Goal: Task Accomplishment & Management: Manage account settings

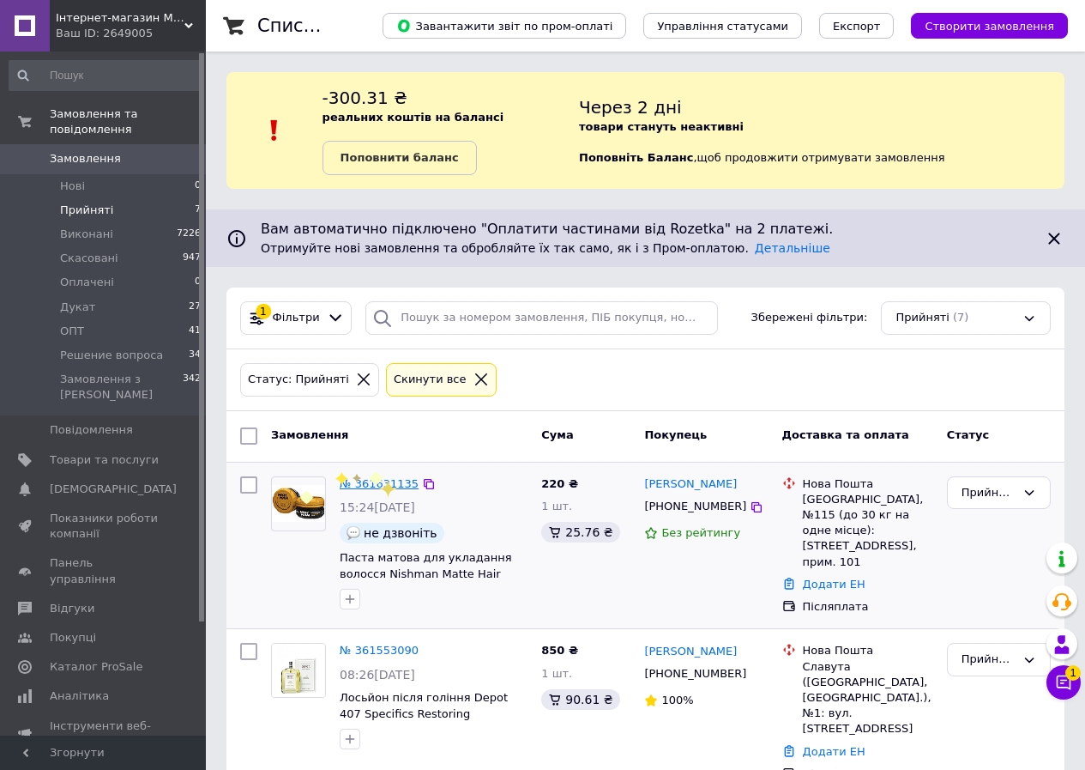
click at [361, 487] on link "№ 361631135" at bounding box center [379, 483] width 79 height 13
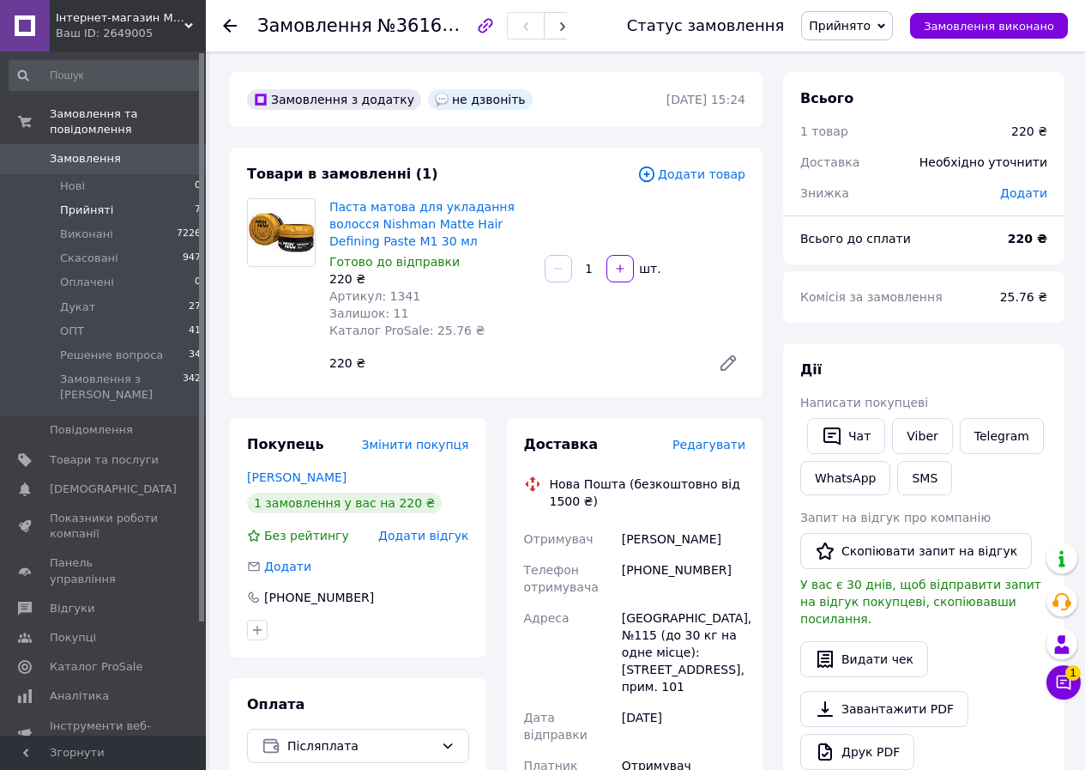
click at [101, 203] on span "Прийняті" at bounding box center [86, 210] width 53 height 15
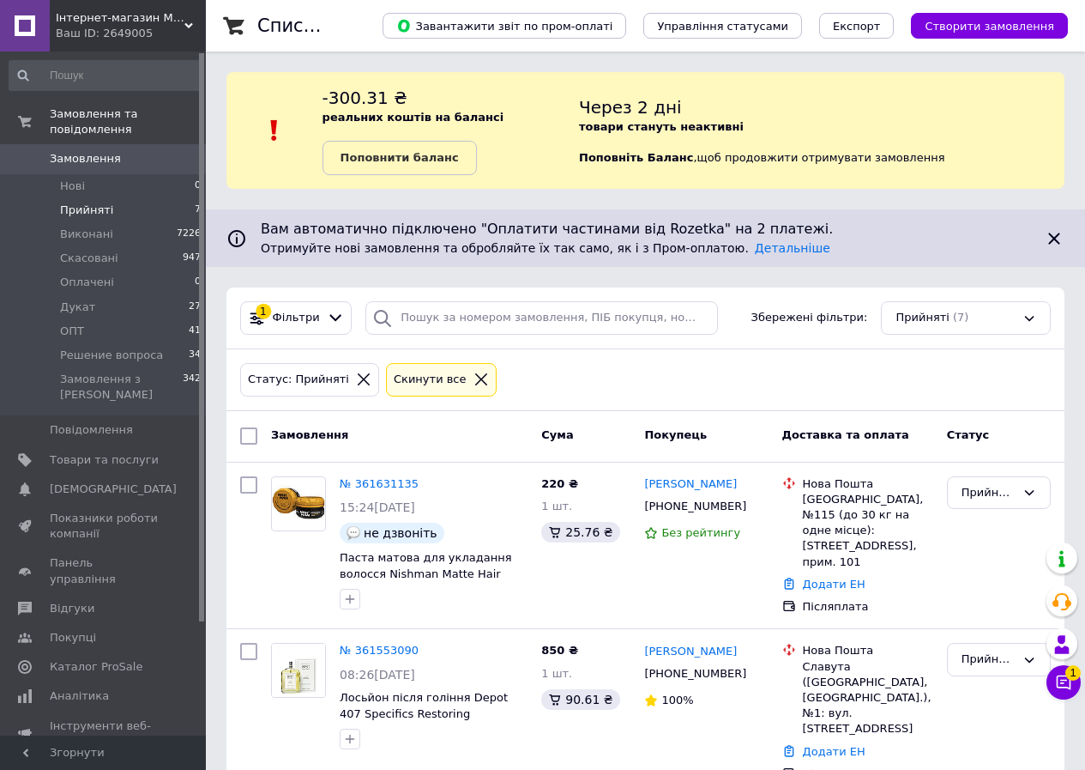
click at [76, 203] on span "Прийняті" at bounding box center [86, 210] width 53 height 15
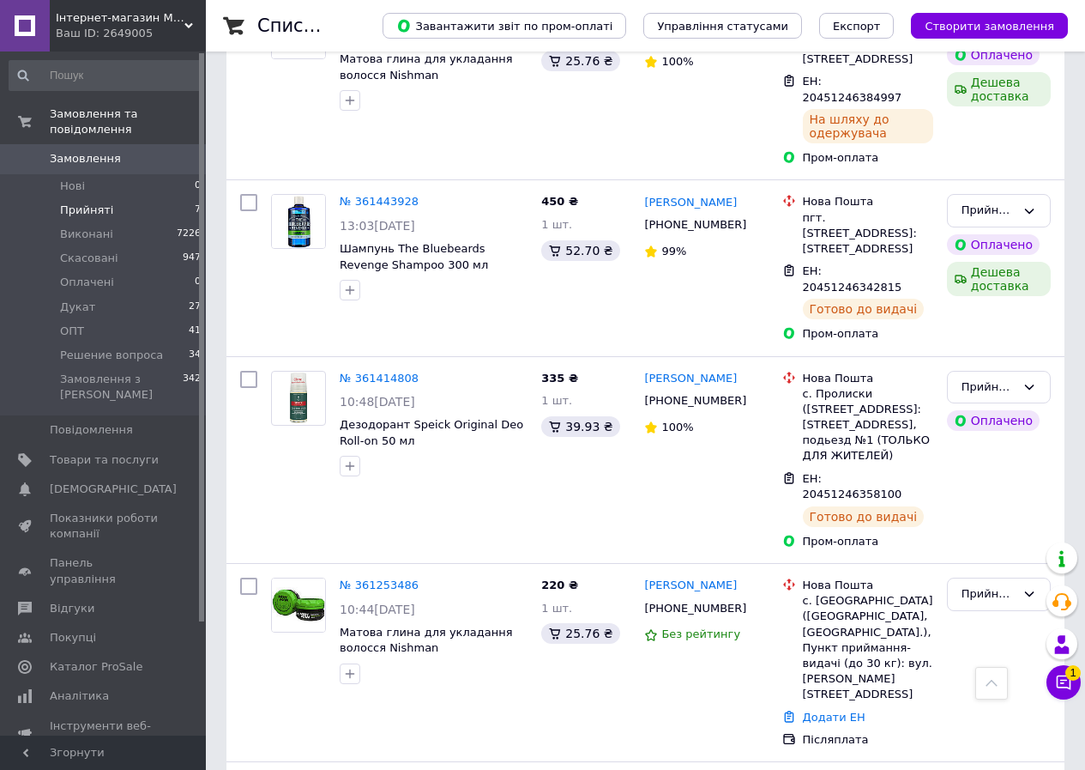
scroll to position [847, 0]
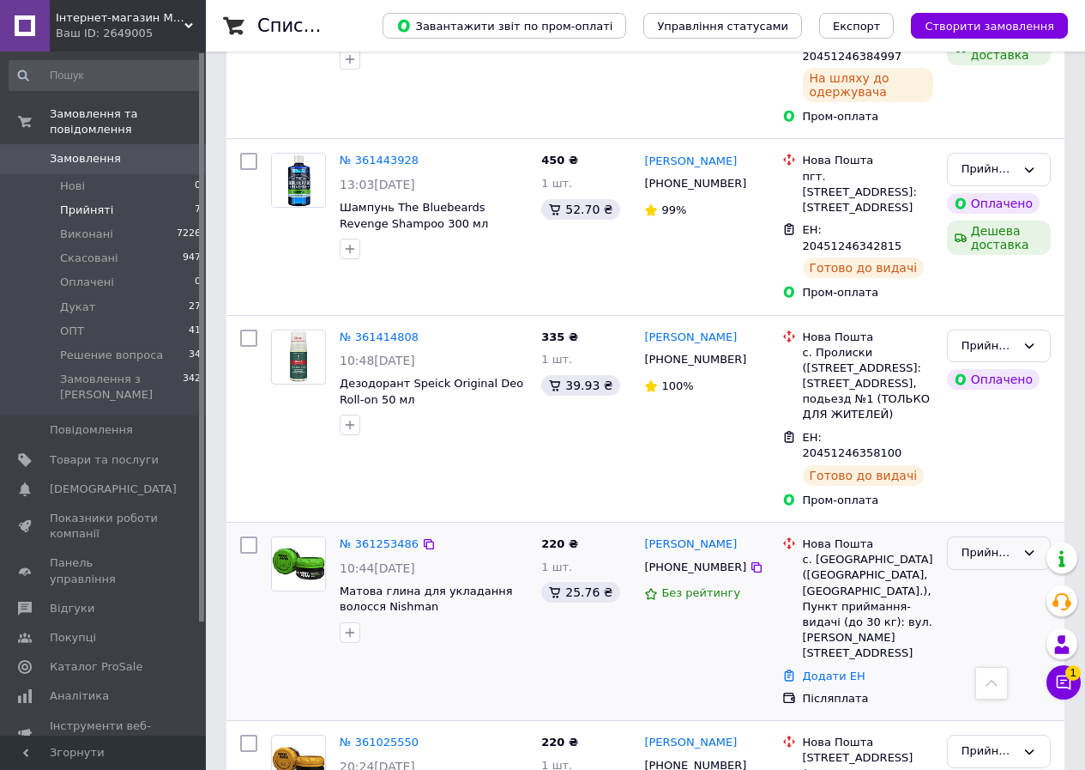
click at [1032, 546] on icon at bounding box center [1030, 553] width 14 height 14
click at [1003, 604] on li "Скасовано" at bounding box center [999, 620] width 102 height 32
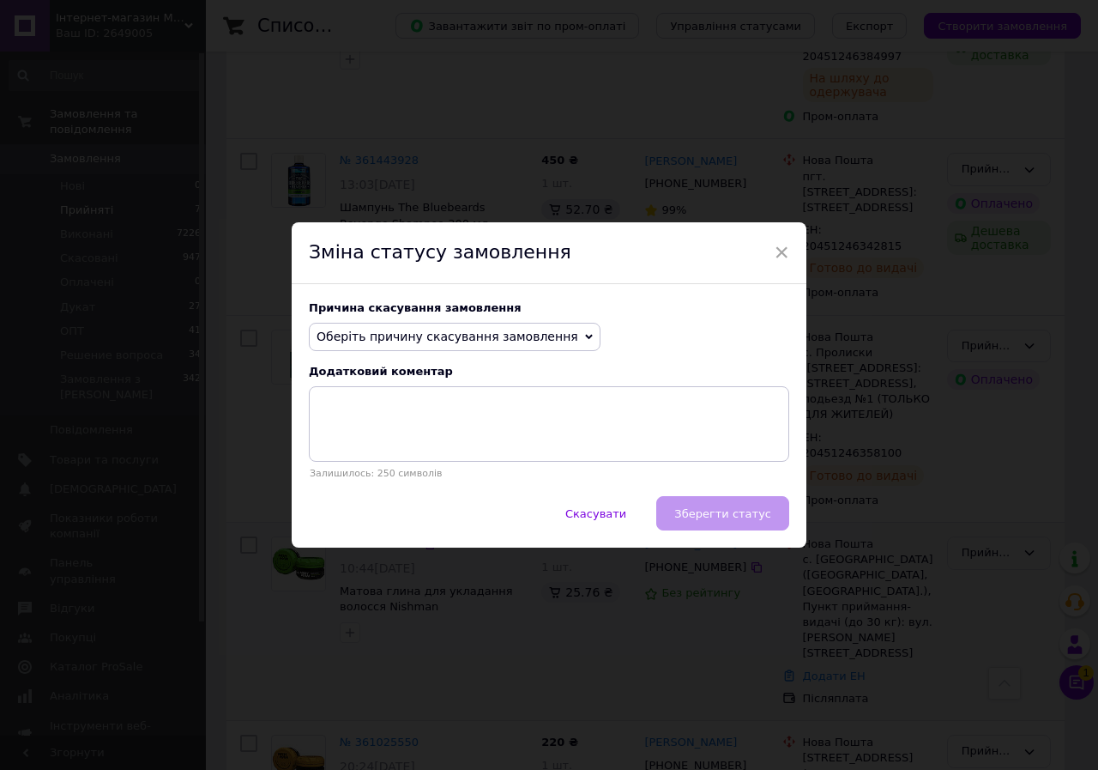
click at [557, 332] on span "Оберіть причину скасування замовлення" at bounding box center [455, 337] width 292 height 29
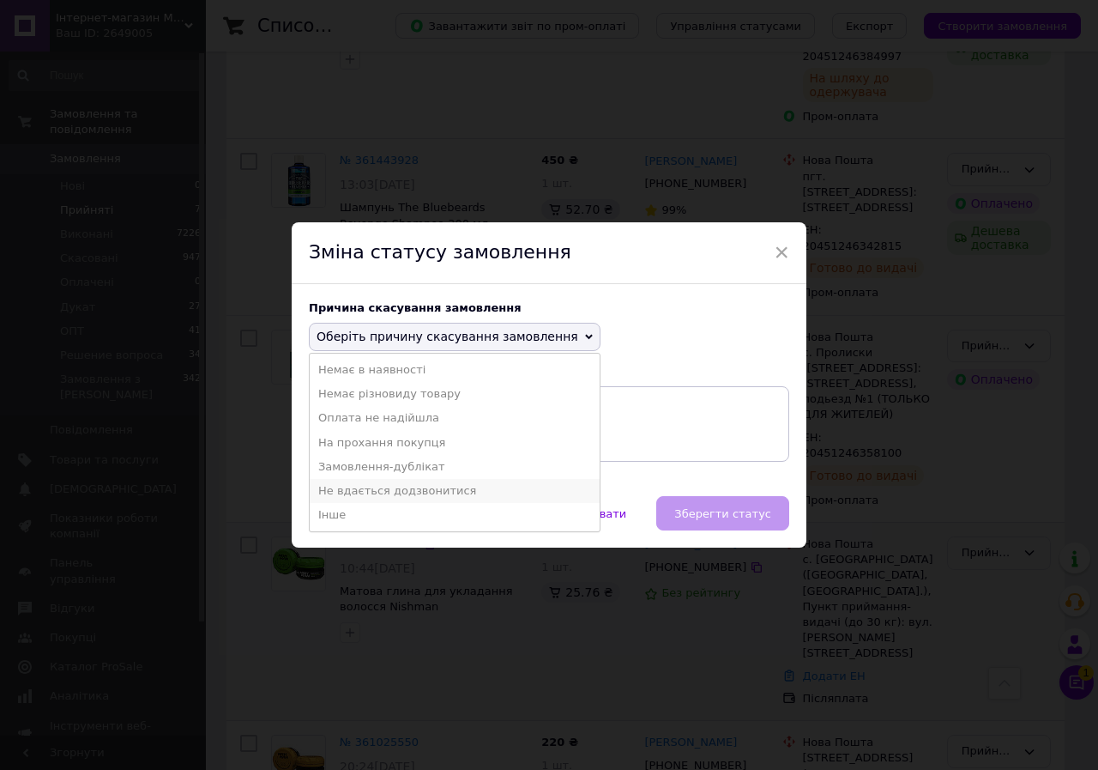
click at [400, 495] on li "Не вдається додзвонитися" at bounding box center [455, 491] width 290 height 24
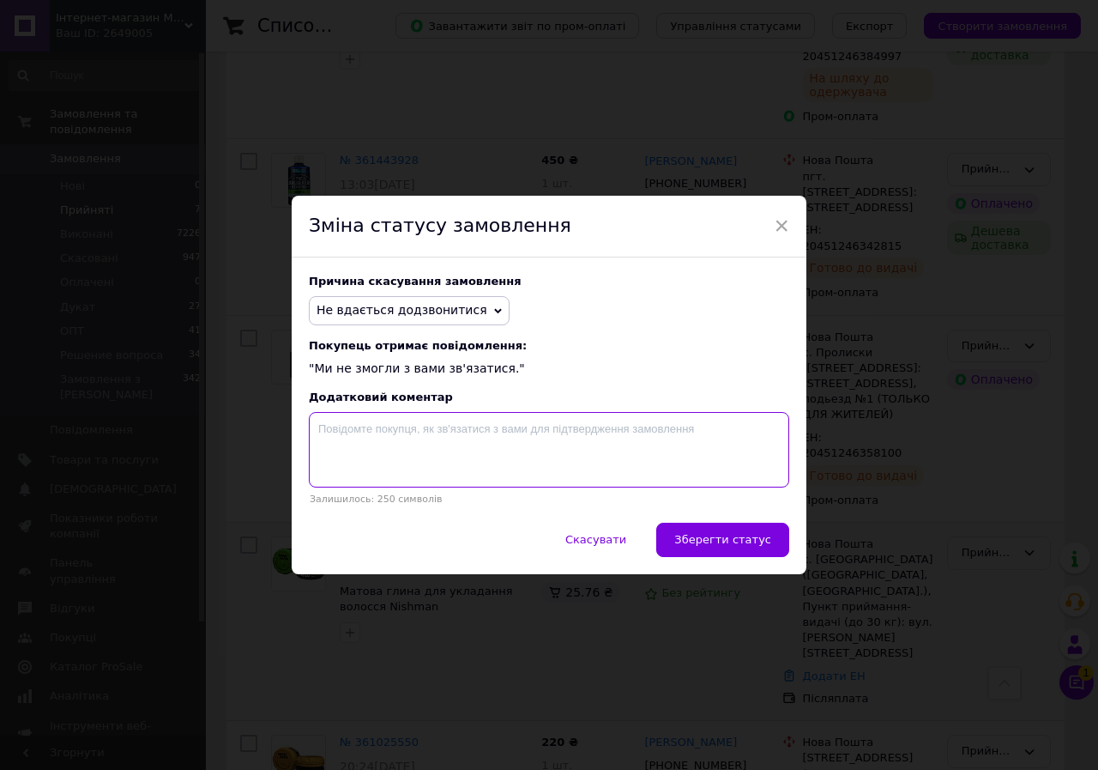
click at [384, 434] on textarea at bounding box center [549, 450] width 481 height 76
type textarea "Зателефонуйте, будь ласка 050 935-30-23"
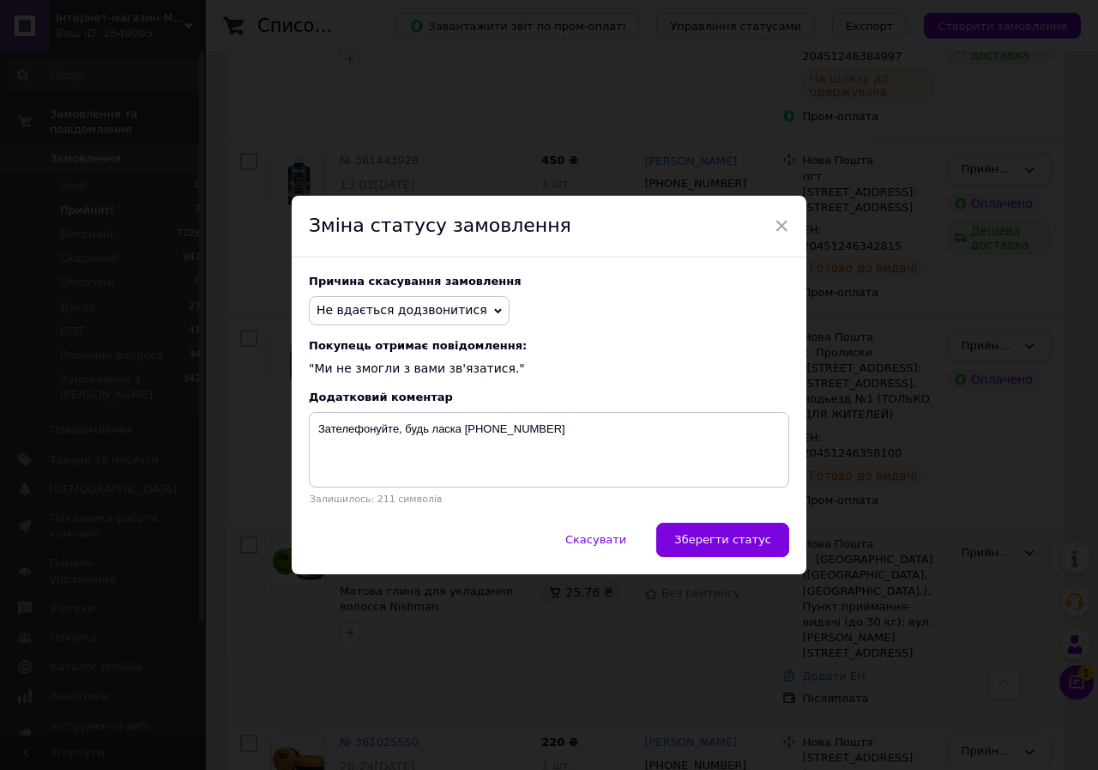
click at [723, 536] on span "Зберегти статус" at bounding box center [722, 539] width 97 height 13
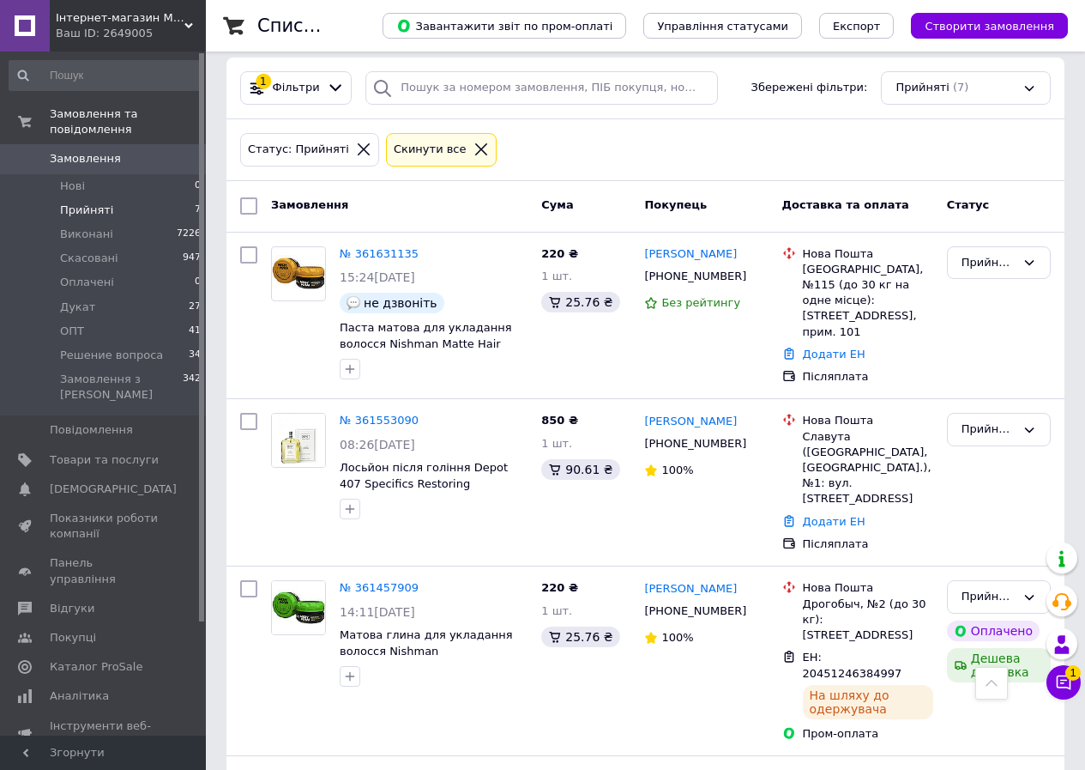
scroll to position [211, 0]
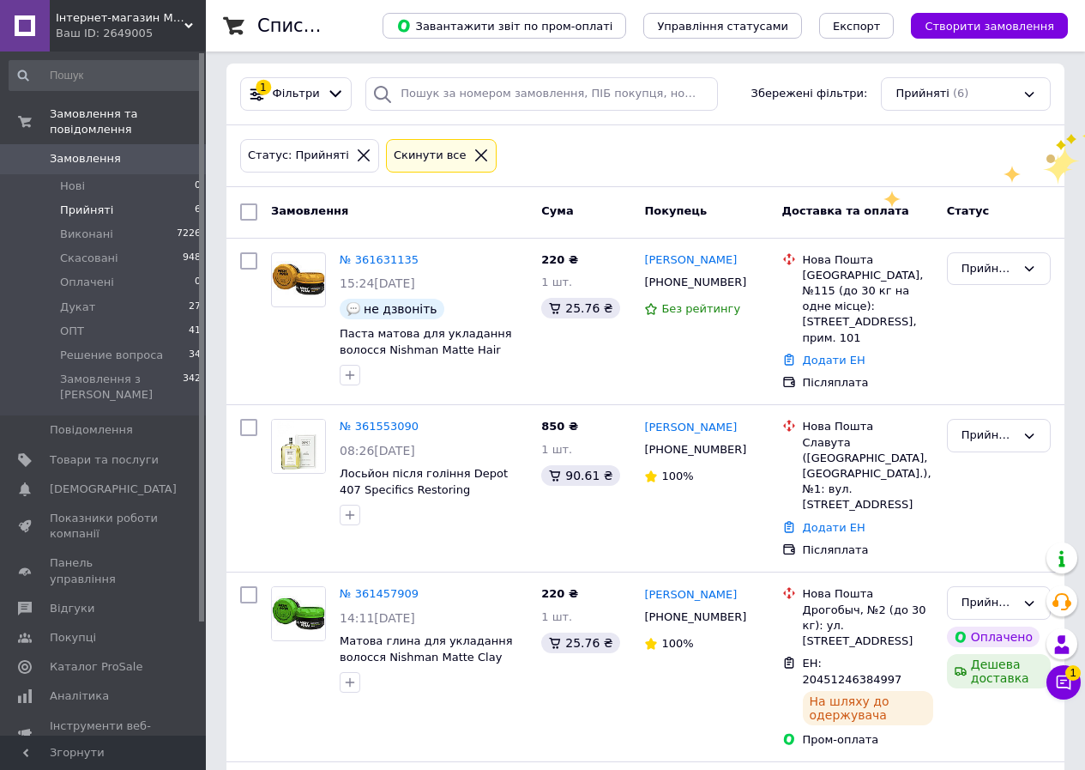
scroll to position [226, 0]
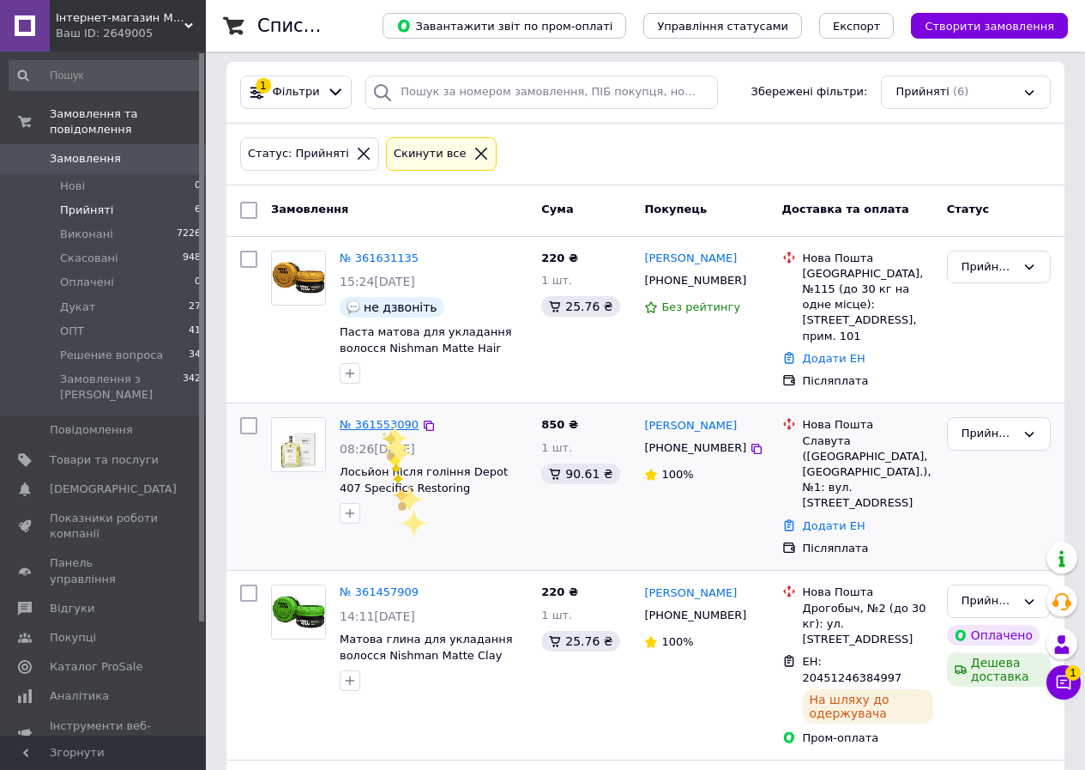
click at [379, 420] on link "№ 361553090" at bounding box center [379, 424] width 79 height 13
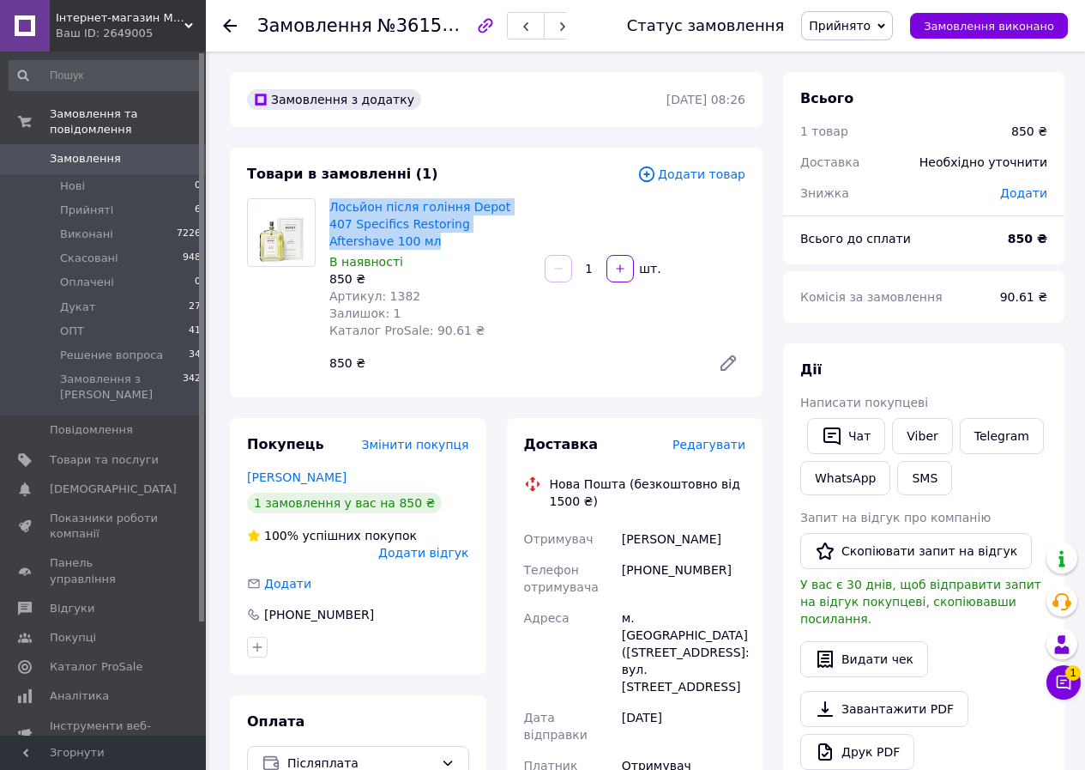
drag, startPoint x: 523, startPoint y: 227, endPoint x: 323, endPoint y: 210, distance: 199.8
click at [323, 210] on div "Лосьйон після гоління Depot 407 Specifics Restoring Aftershave 100 мл В наявнос…" at bounding box center [538, 289] width 430 height 189
copy link "Лосьйон після гоління Depot 407 Specifics Restoring Aftershave 100 мл"
click at [90, 203] on span "Прийняті" at bounding box center [86, 210] width 53 height 15
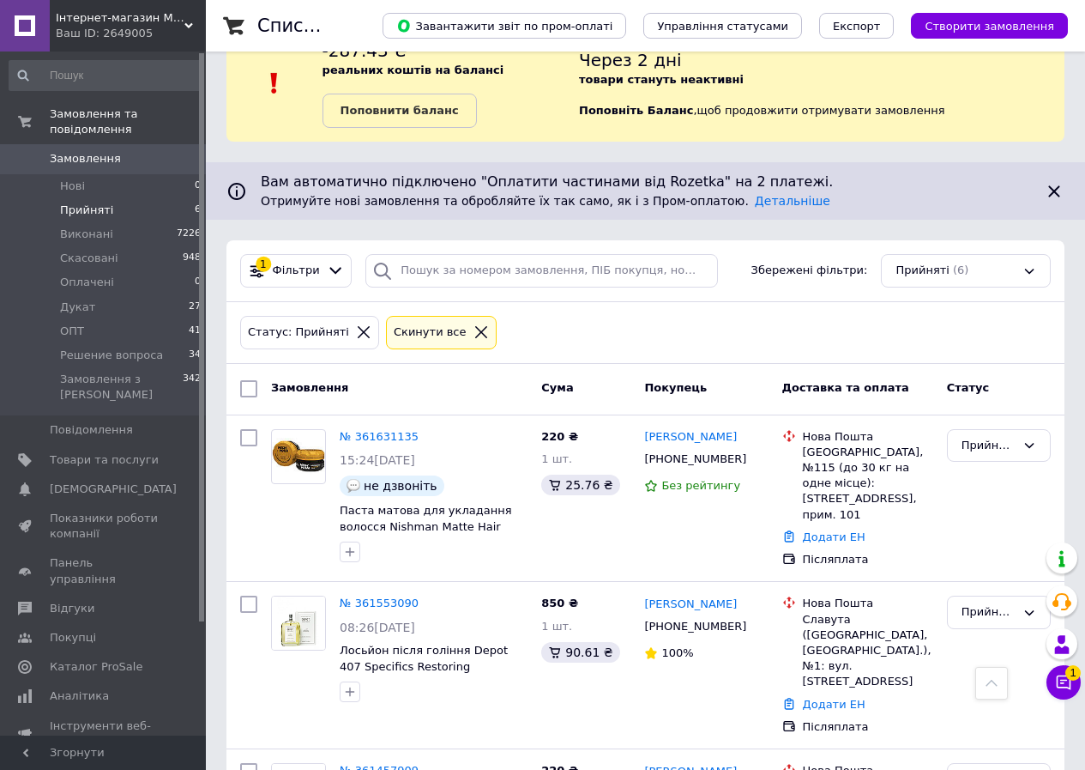
scroll to position [42, 0]
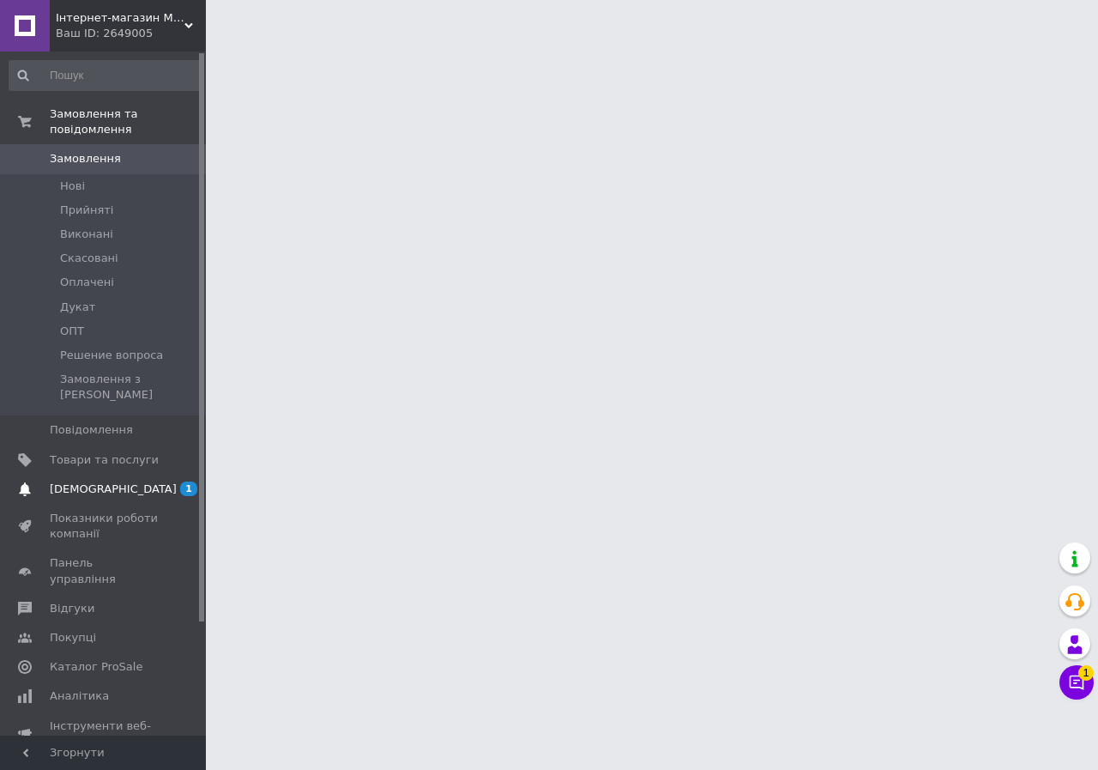
click at [79, 481] on span "[DEMOGRAPHIC_DATA]" at bounding box center [113, 488] width 127 height 15
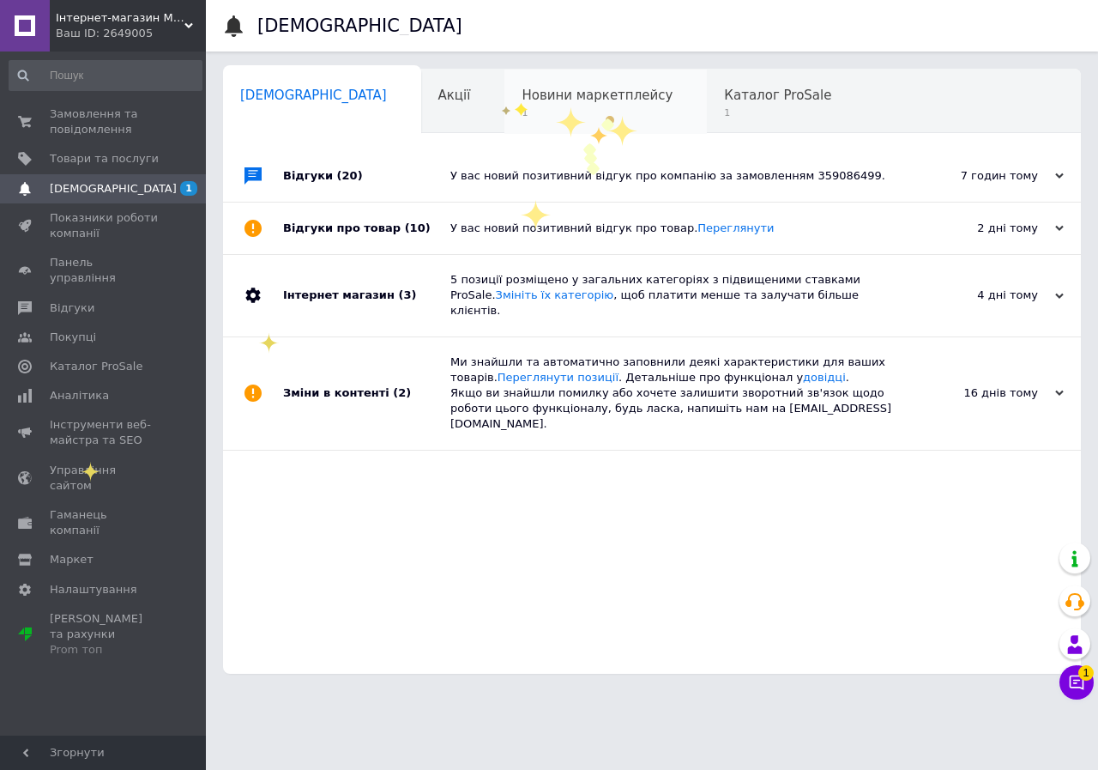
click at [522, 102] on span "Новини маркетплейсу" at bounding box center [597, 95] width 151 height 15
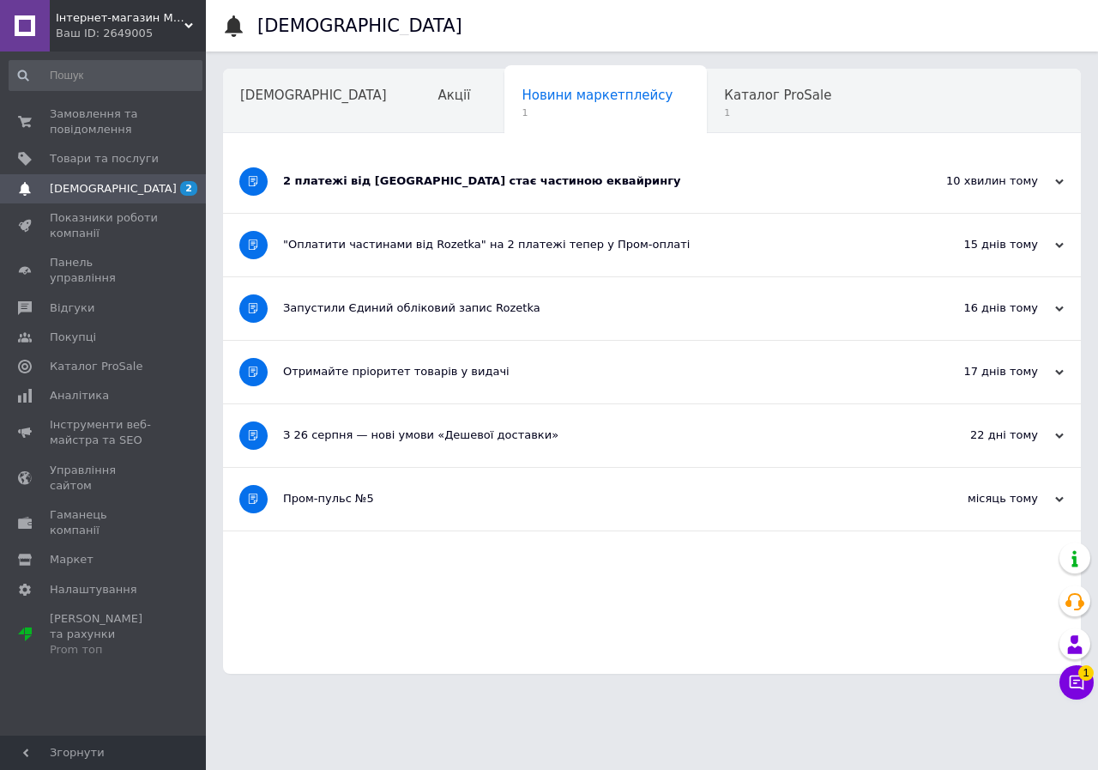
click at [475, 180] on div "2 платежі від Rozetka стає частиною еквайрингу" at bounding box center [587, 180] width 609 height 15
